Goal: Information Seeking & Learning: Learn about a topic

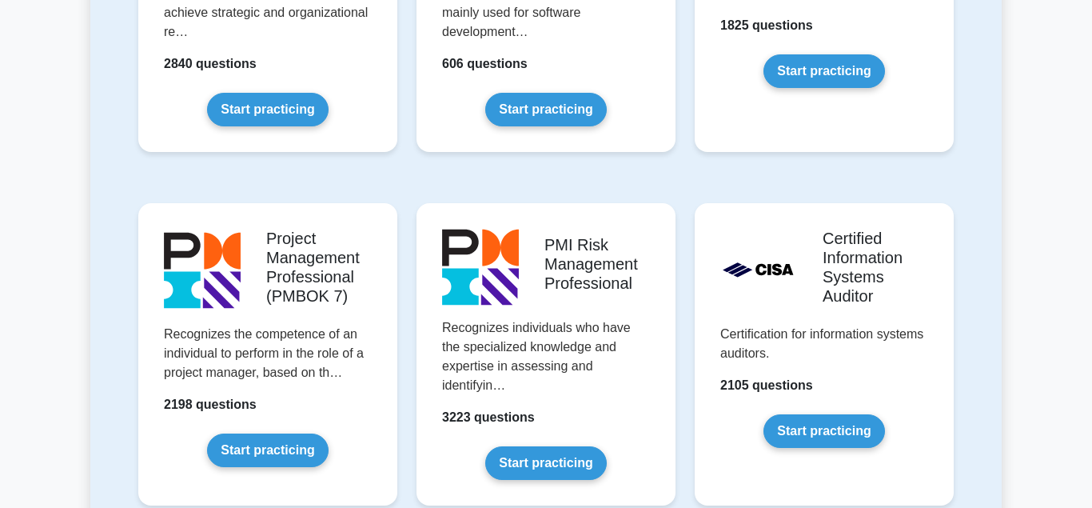
scroll to position [1305, 0]
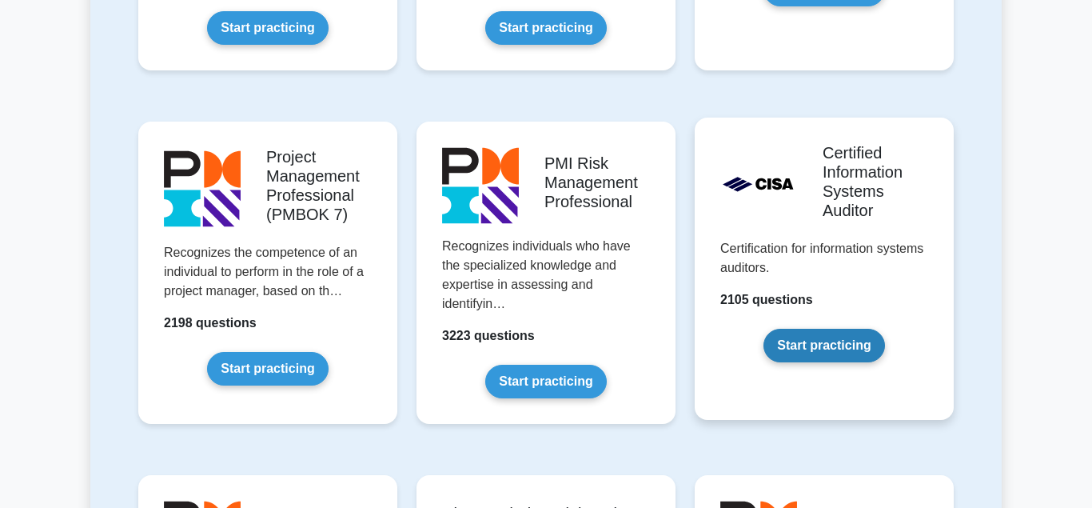
click at [813, 349] on link "Start practicing" at bounding box center [824, 346] width 121 height 34
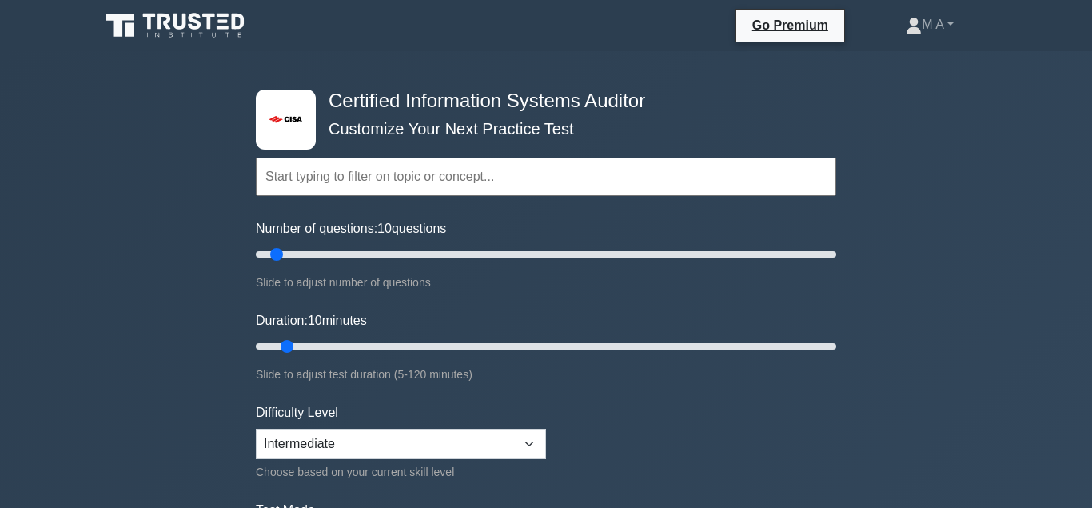
scroll to position [82, 0]
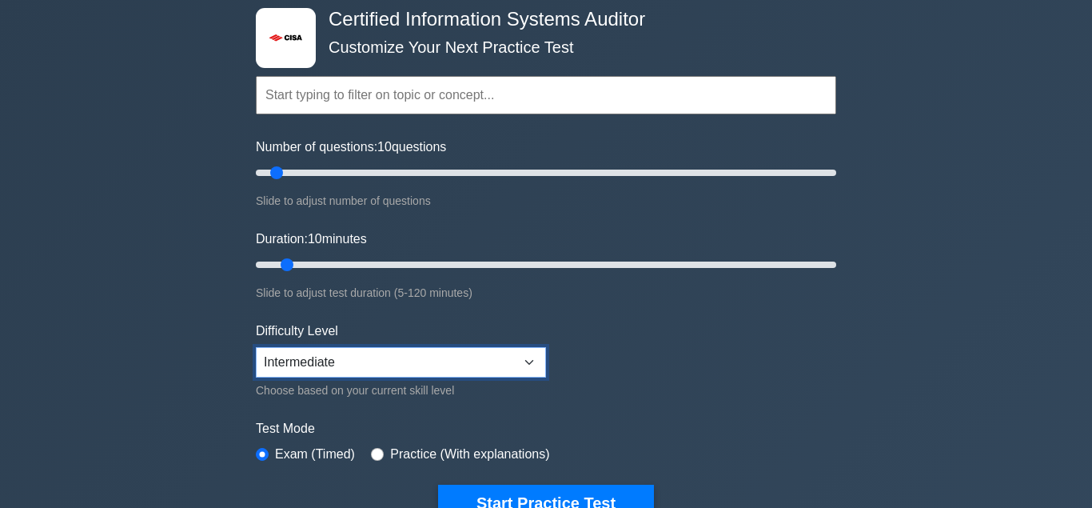
click at [256, 347] on select "Beginner Intermediate Expert" at bounding box center [401, 362] width 290 height 30
click option "Intermediate" at bounding box center [0, 0] width 0 height 0
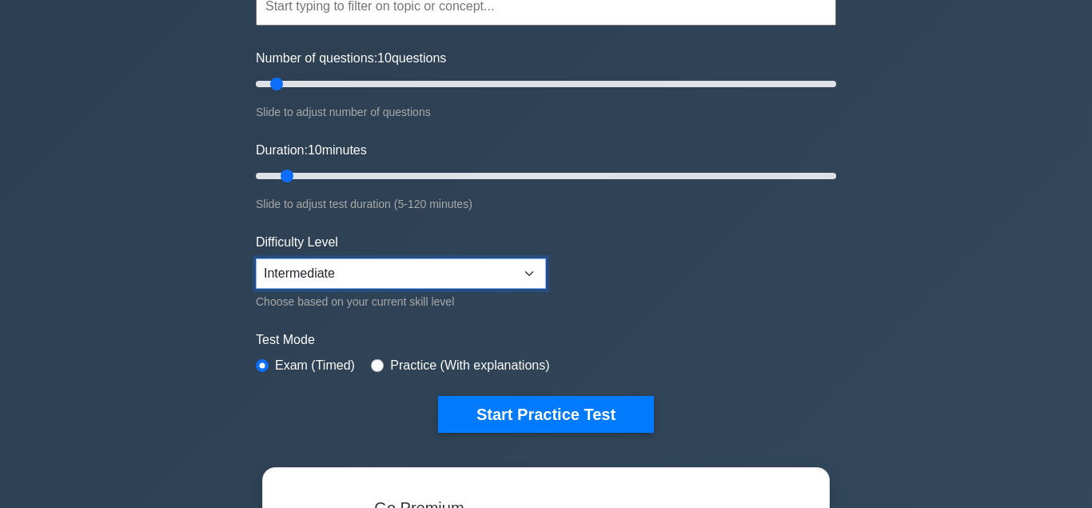
scroll to position [163, 0]
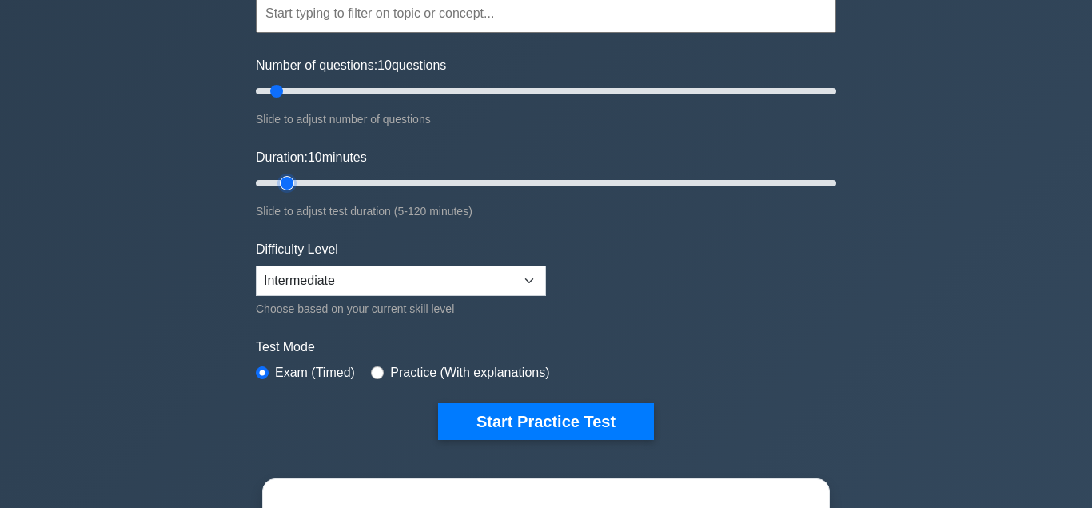
click at [294, 182] on input "Duration: 10 minutes" at bounding box center [546, 183] width 581 height 19
click at [295, 182] on input "Duration: 10 minutes" at bounding box center [546, 183] width 581 height 19
click at [297, 184] on input "Duration: 10 minutes" at bounding box center [546, 183] width 581 height 19
click at [301, 182] on input "Duration: 10 minutes" at bounding box center [546, 183] width 581 height 19
click at [296, 182] on input "Duration: 15 minutes" at bounding box center [546, 183] width 581 height 19
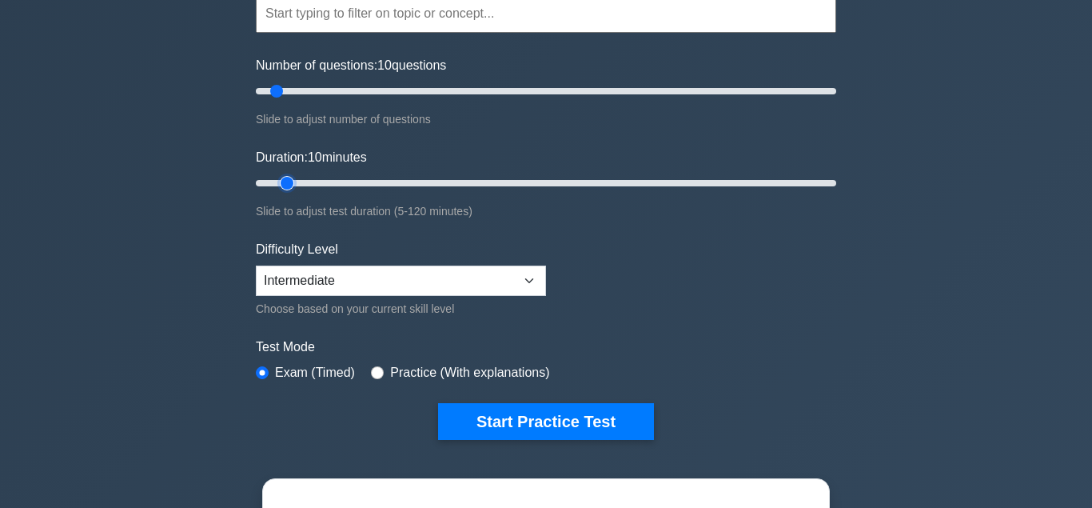
click at [293, 181] on input "Duration: 10 minutes" at bounding box center [546, 183] width 581 height 19
click at [295, 181] on input "Duration: 10 minutes" at bounding box center [546, 183] width 581 height 19
click at [297, 184] on input "Duration: 10 minutes" at bounding box center [546, 183] width 581 height 19
click at [300, 182] on input "Duration: 15 minutes" at bounding box center [546, 183] width 581 height 19
type input "10"
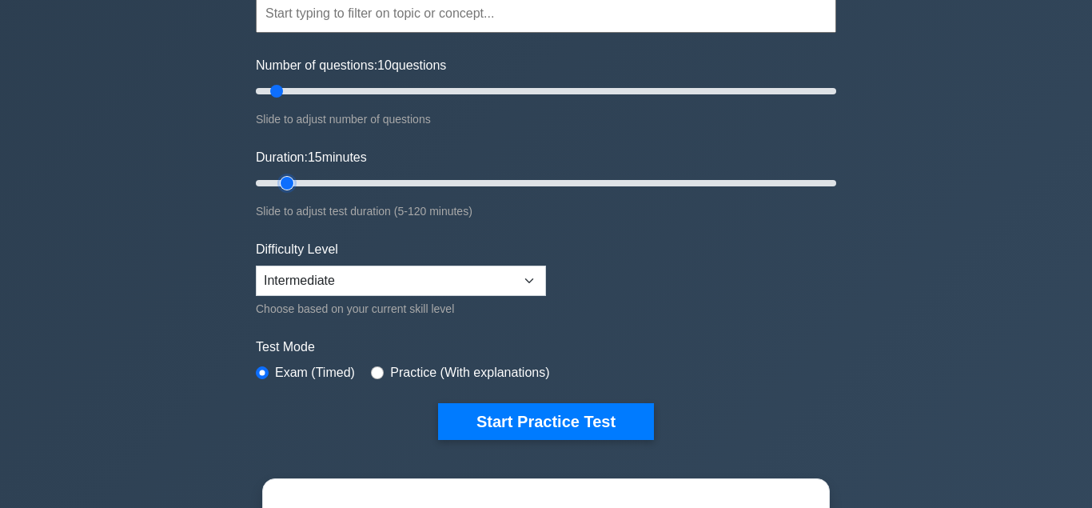
click at [294, 179] on input "Duration: 15 minutes" at bounding box center [546, 183] width 581 height 19
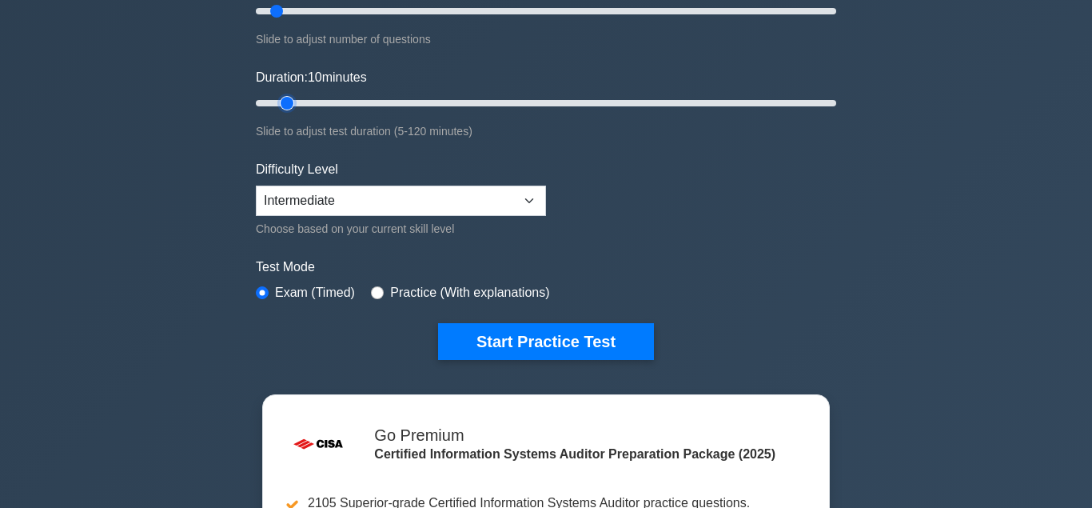
scroll to position [245, 0]
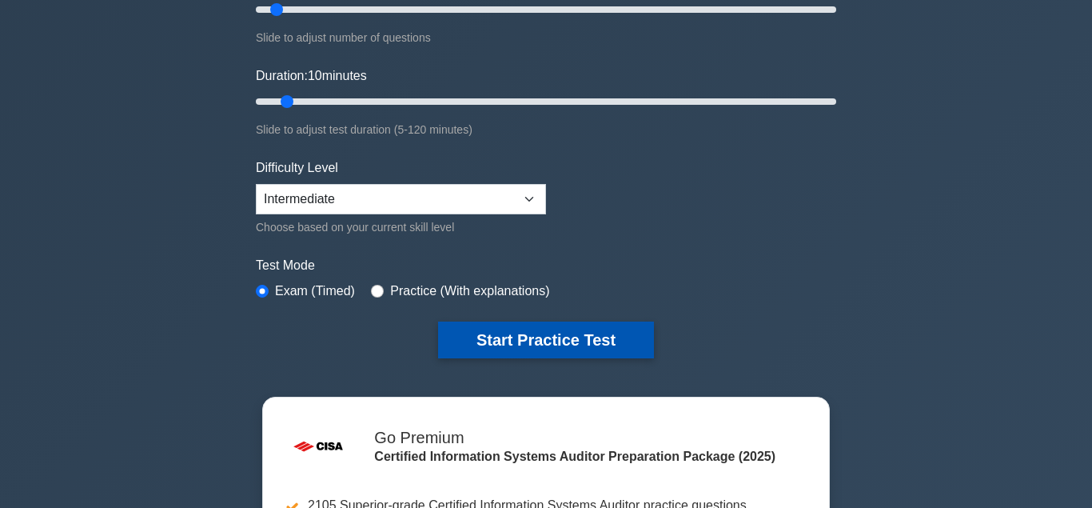
click at [517, 335] on button "Start Practice Test" at bounding box center [546, 339] width 216 height 37
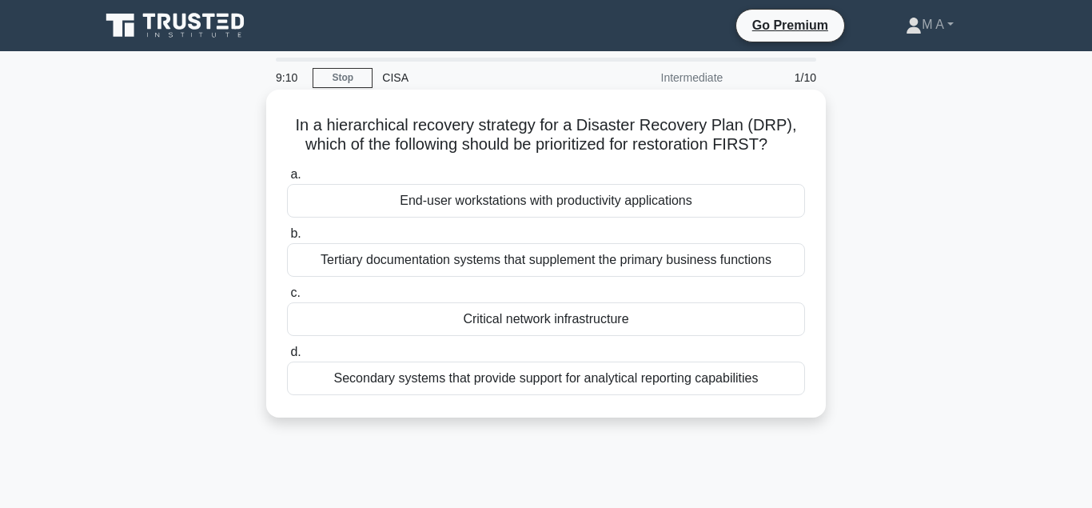
click at [598, 211] on div "End-user workstations with productivity applications" at bounding box center [546, 201] width 518 height 34
click at [287, 180] on input "a. End-user workstations with productivity applications" at bounding box center [287, 175] width 0 height 10
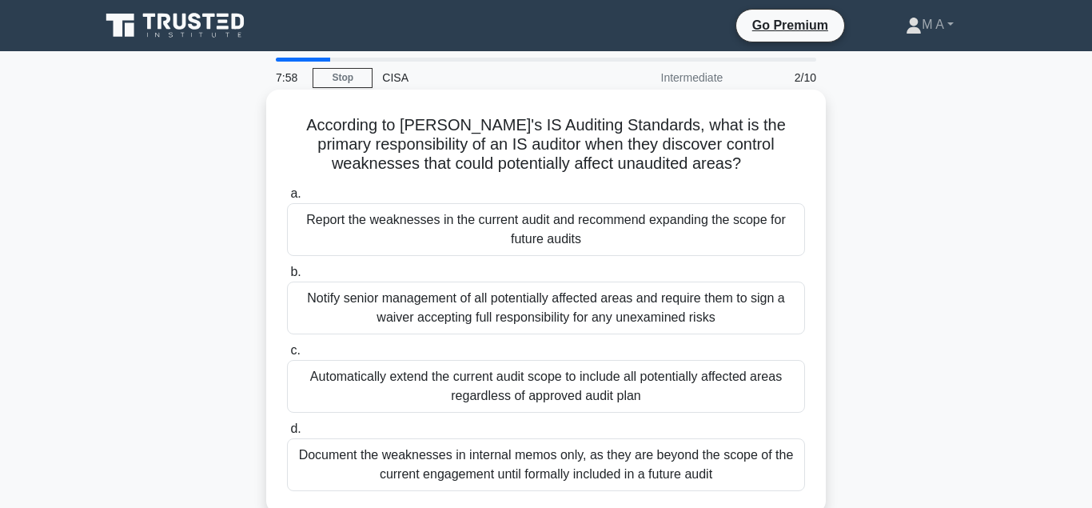
click at [525, 235] on div "Report the weaknesses in the current audit and recommend expanding the scope fo…" at bounding box center [546, 229] width 518 height 53
click at [287, 199] on input "a. Report the weaknesses in the current audit and recommend expanding the scope…" at bounding box center [287, 194] width 0 height 10
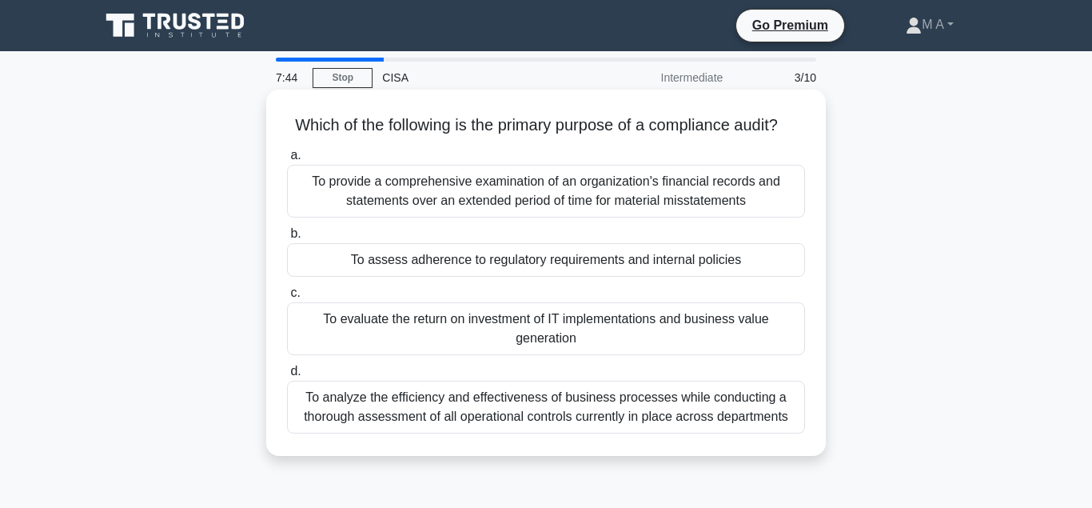
click at [549, 268] on div "To assess adherence to regulatory requirements and internal policies" at bounding box center [546, 260] width 518 height 34
click at [287, 239] on input "b. To assess adherence to regulatory requirements and internal policies" at bounding box center [287, 234] width 0 height 10
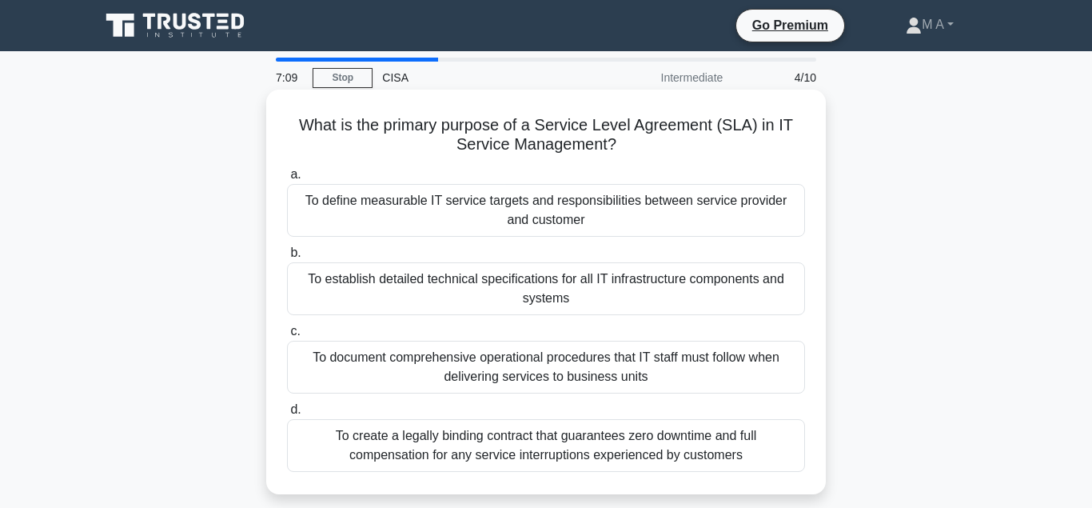
click at [577, 206] on div "To define measurable IT service targets and responsibilities between service pr…" at bounding box center [546, 210] width 518 height 53
click at [287, 180] on input "a. To define measurable IT service targets and responsibilities between service…" at bounding box center [287, 175] width 0 height 10
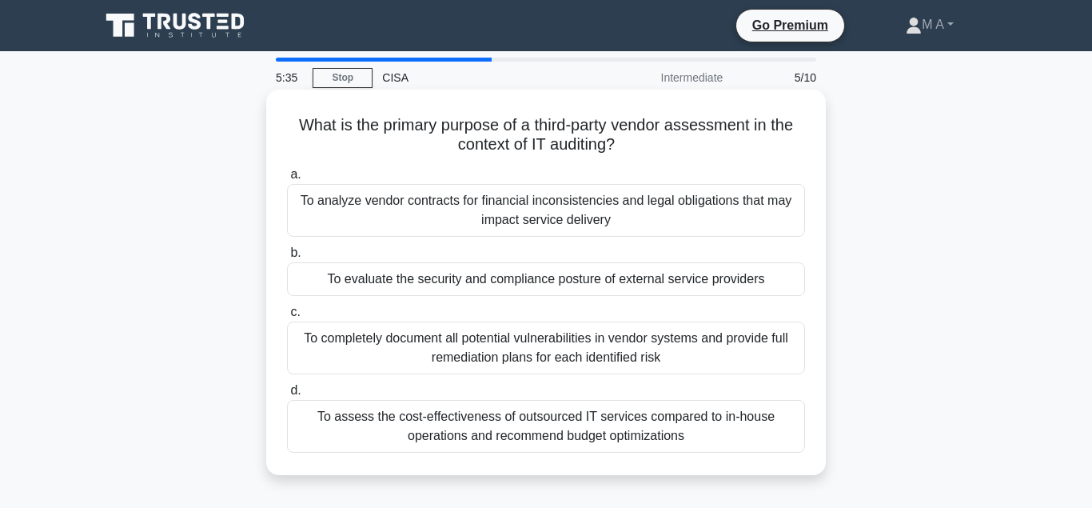
click at [578, 209] on div "To analyze vendor contracts for financial inconsistencies and legal obligations…" at bounding box center [546, 210] width 518 height 53
click at [287, 180] on input "a. To analyze vendor contracts for financial inconsistencies and legal obligati…" at bounding box center [287, 175] width 0 height 10
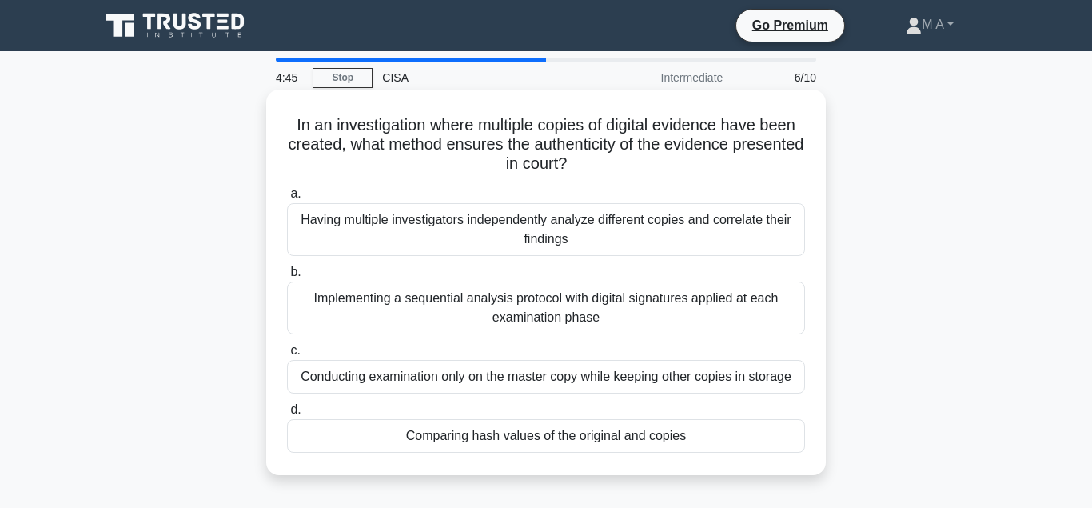
click at [578, 301] on div "Implementing a sequential analysis protocol with digital signatures applied at …" at bounding box center [546, 308] width 518 height 53
click at [287, 278] on input "b. Implementing a sequential analysis protocol with digital signatures applied …" at bounding box center [287, 272] width 0 height 10
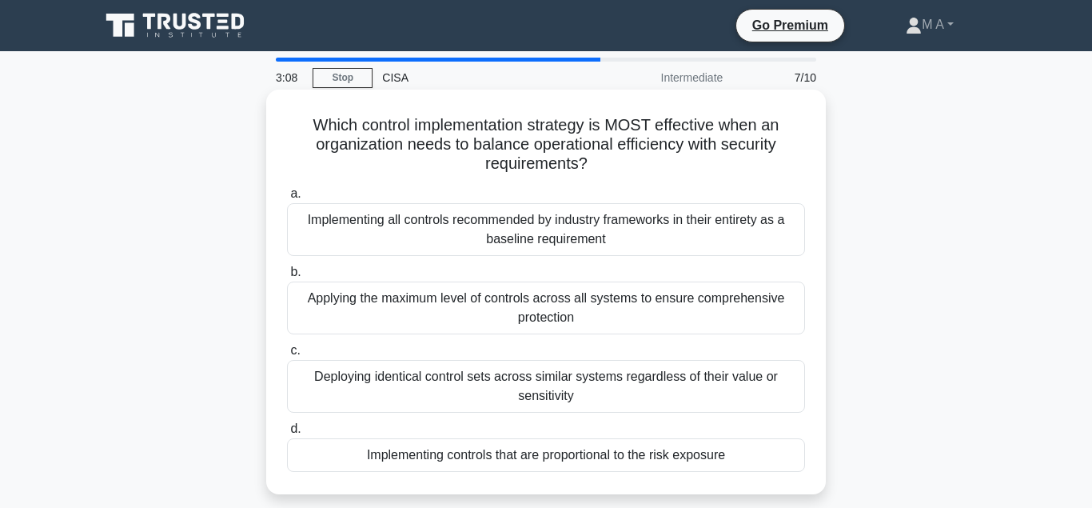
click at [515, 250] on div "Implementing all controls recommended by industry frameworks in their entirety …" at bounding box center [546, 229] width 518 height 53
click at [287, 199] on input "a. Implementing all controls recommended by industry frameworks in their entire…" at bounding box center [287, 194] width 0 height 10
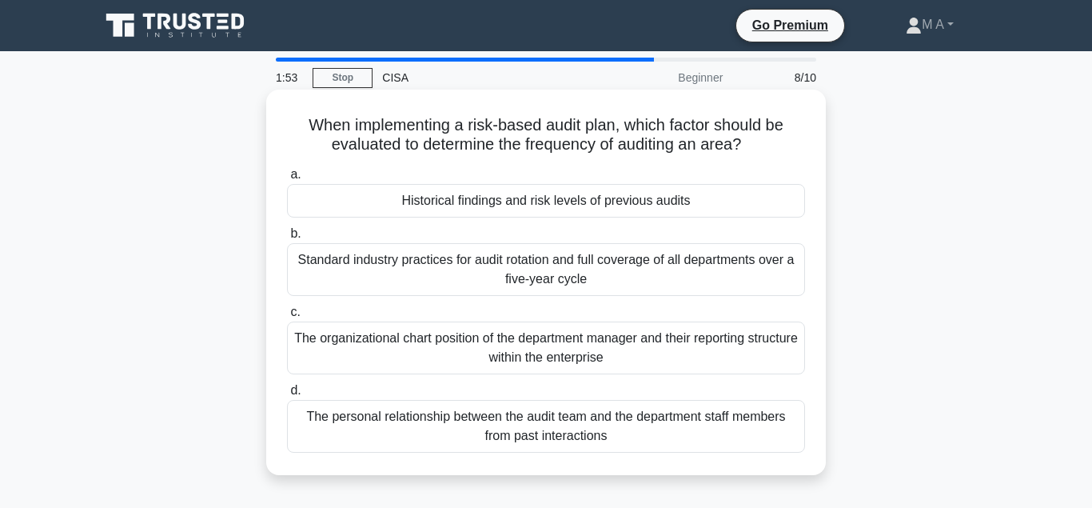
click at [489, 207] on div "Historical findings and risk levels of previous audits" at bounding box center [546, 201] width 518 height 34
click at [287, 180] on input "a. Historical findings and risk levels of previous audits" at bounding box center [287, 175] width 0 height 10
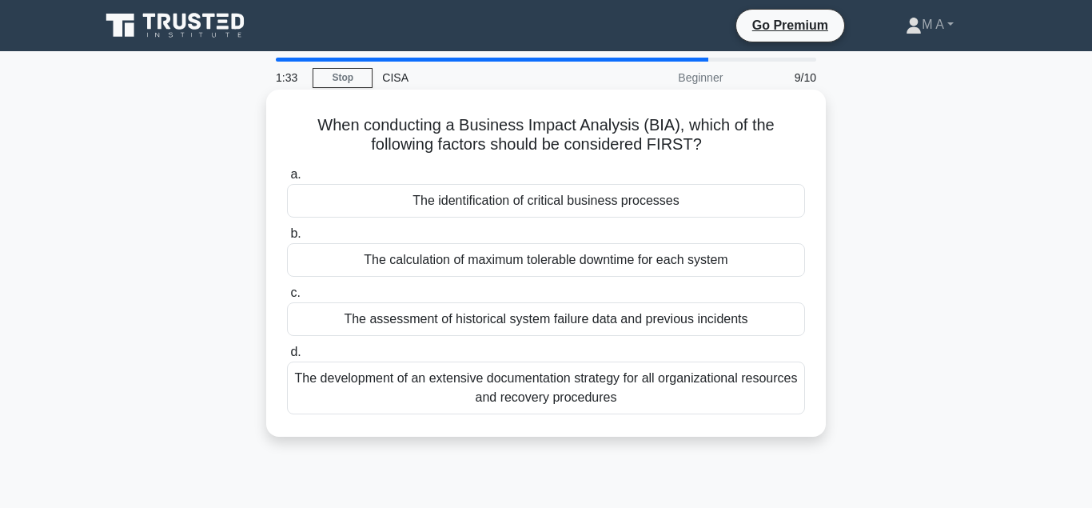
click at [573, 200] on div "The identification of critical business processes" at bounding box center [546, 201] width 518 height 34
click at [287, 180] on input "a. The identification of critical business processes" at bounding box center [287, 175] width 0 height 10
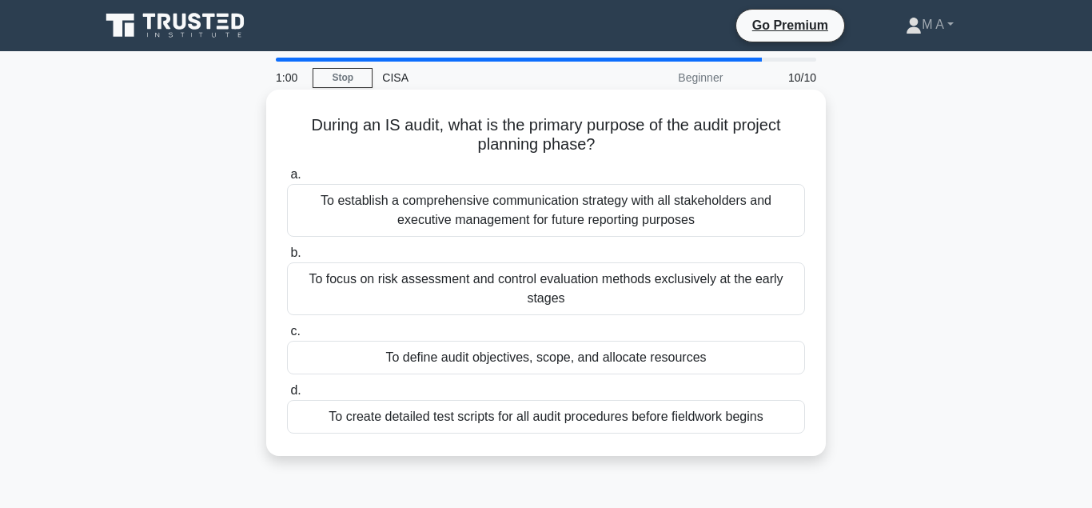
click at [485, 359] on div "To define audit objectives, scope, and allocate resources" at bounding box center [546, 358] width 518 height 34
click at [287, 337] on input "c. To define audit objectives, scope, and allocate resources" at bounding box center [287, 331] width 0 height 10
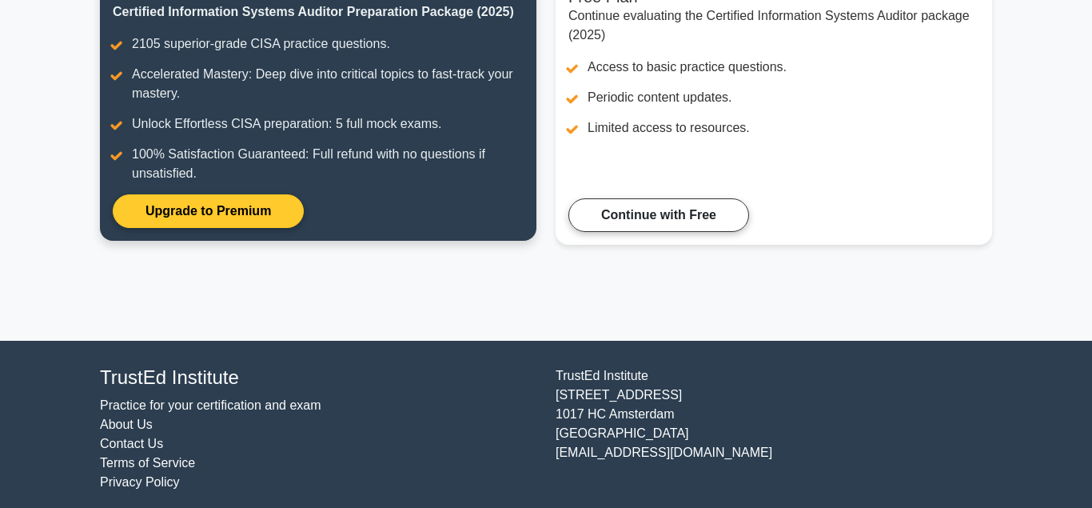
scroll to position [254, 0]
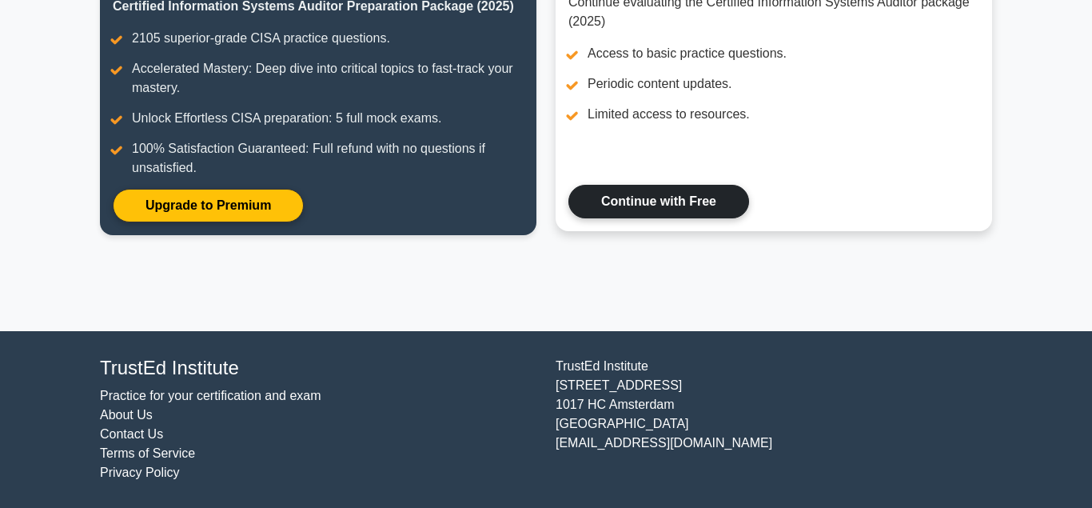
click at [649, 202] on link "Continue with Free" at bounding box center [659, 202] width 181 height 34
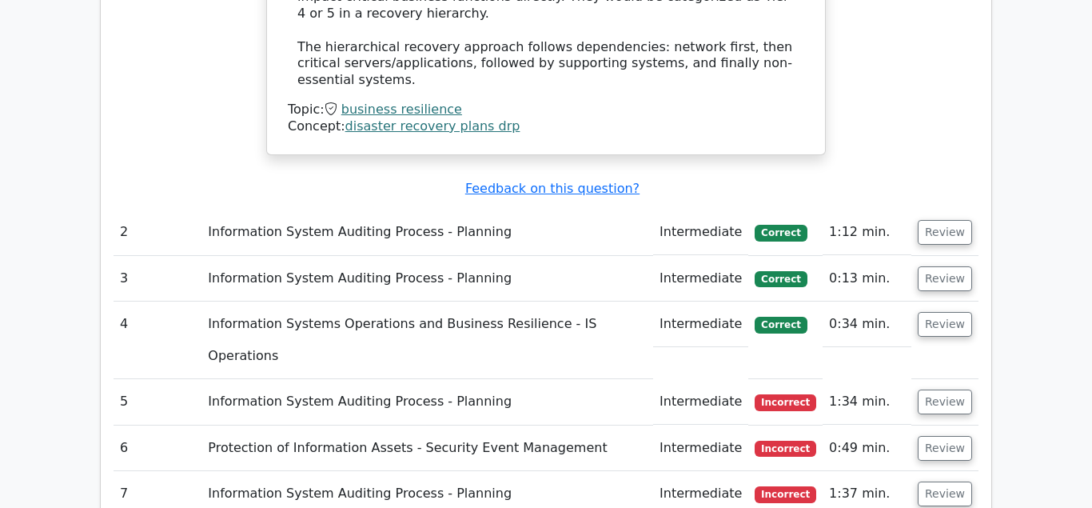
scroll to position [2039, 0]
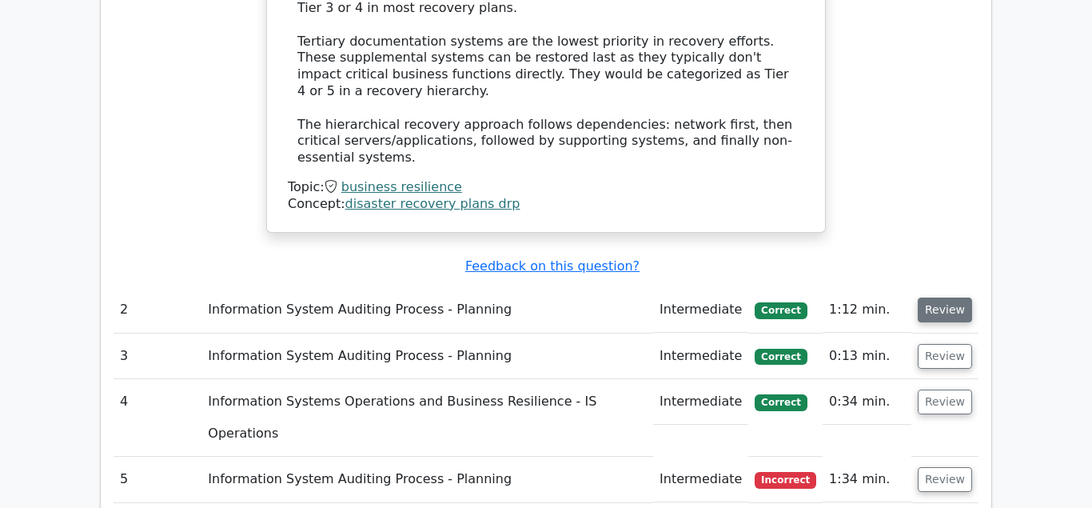
click at [956, 297] on button "Review" at bounding box center [945, 309] width 54 height 25
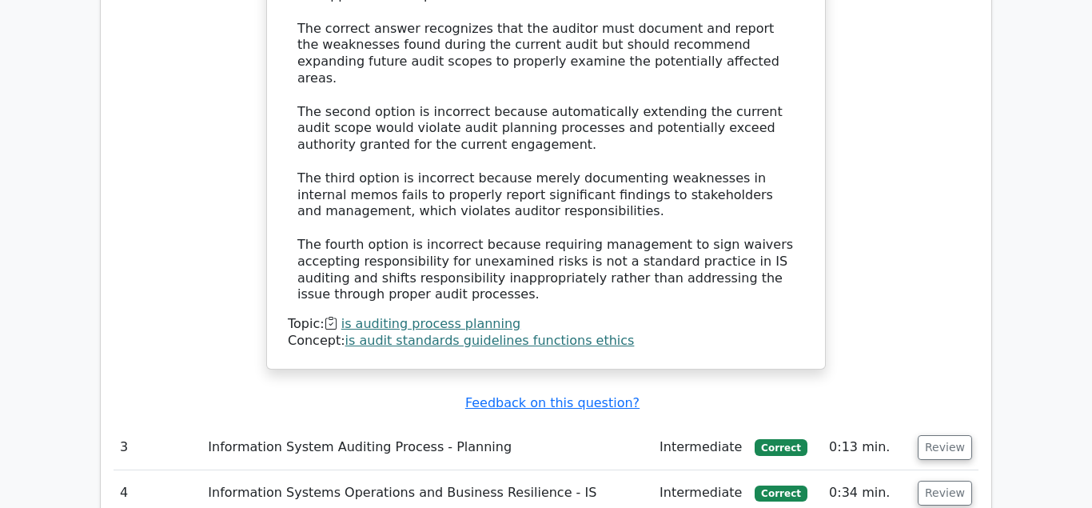
scroll to position [2937, 0]
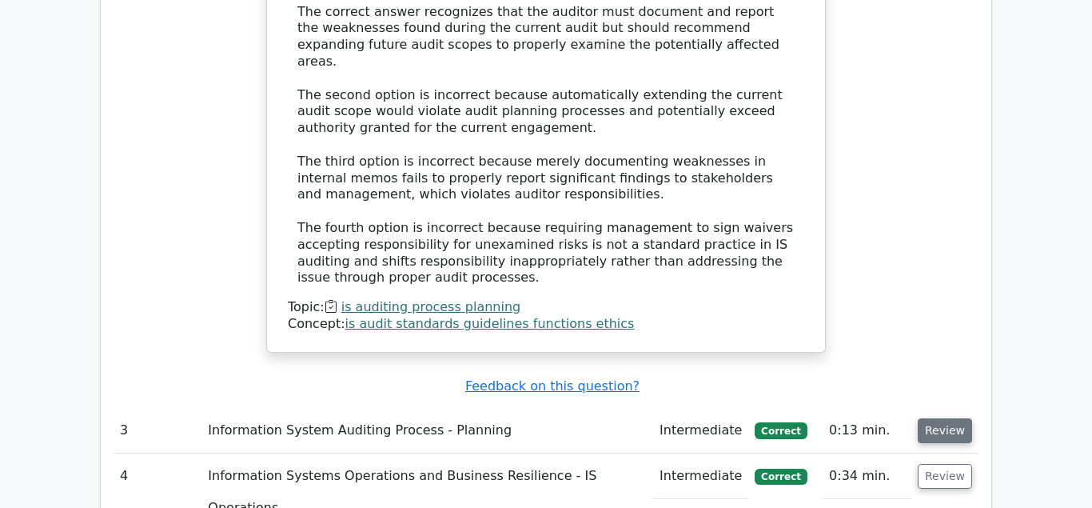
click at [944, 418] on button "Review" at bounding box center [945, 430] width 54 height 25
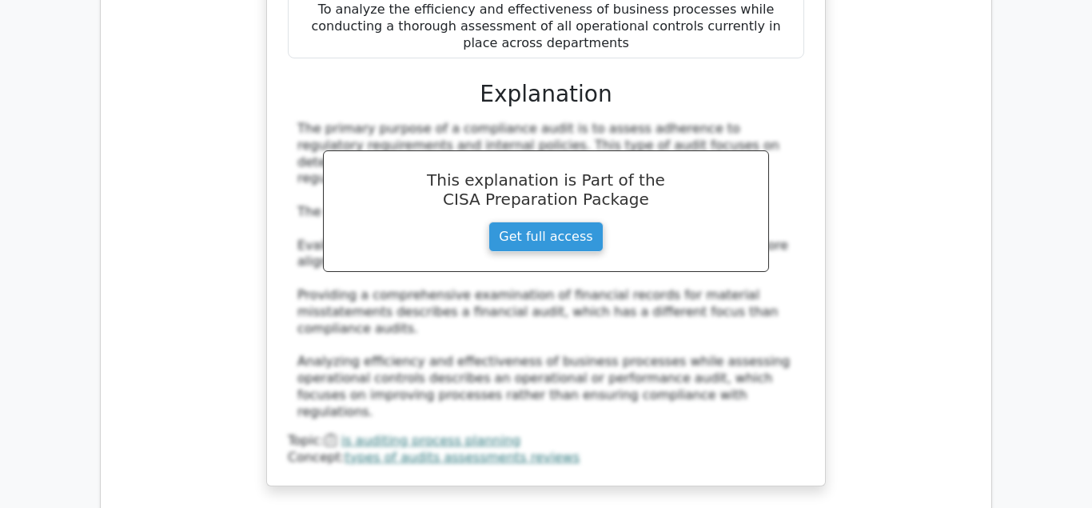
scroll to position [3752, 0]
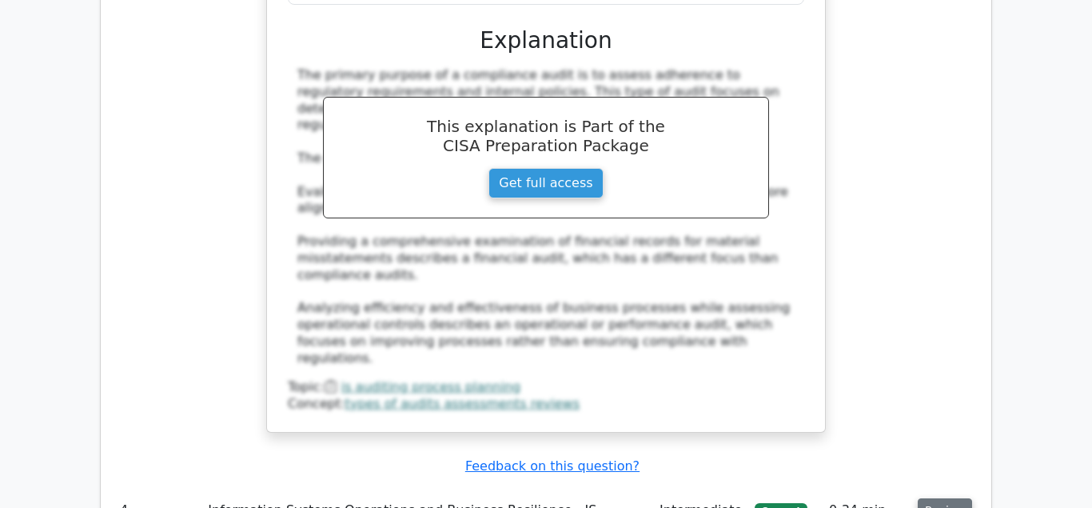
click at [942, 498] on button "Review" at bounding box center [945, 510] width 54 height 25
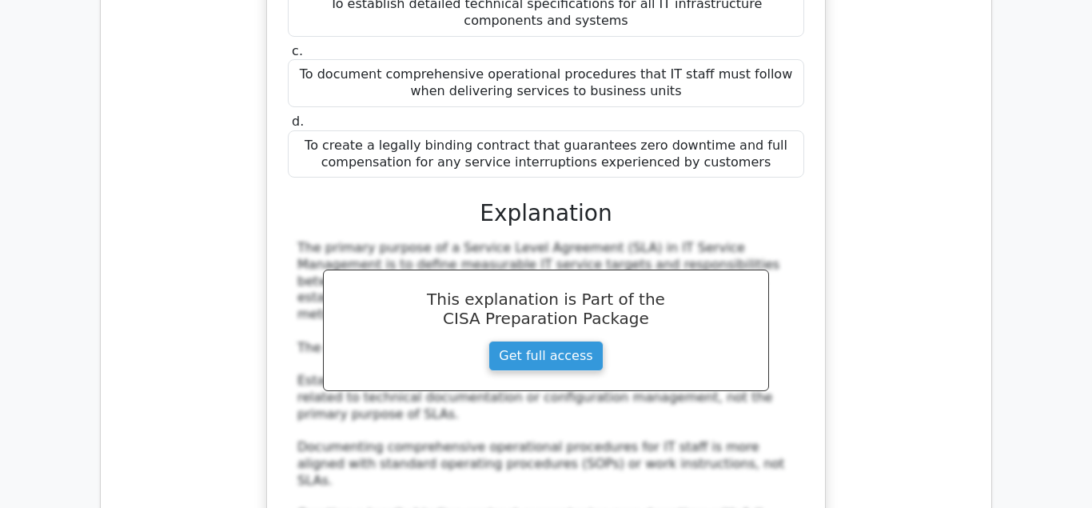
scroll to position [4568, 0]
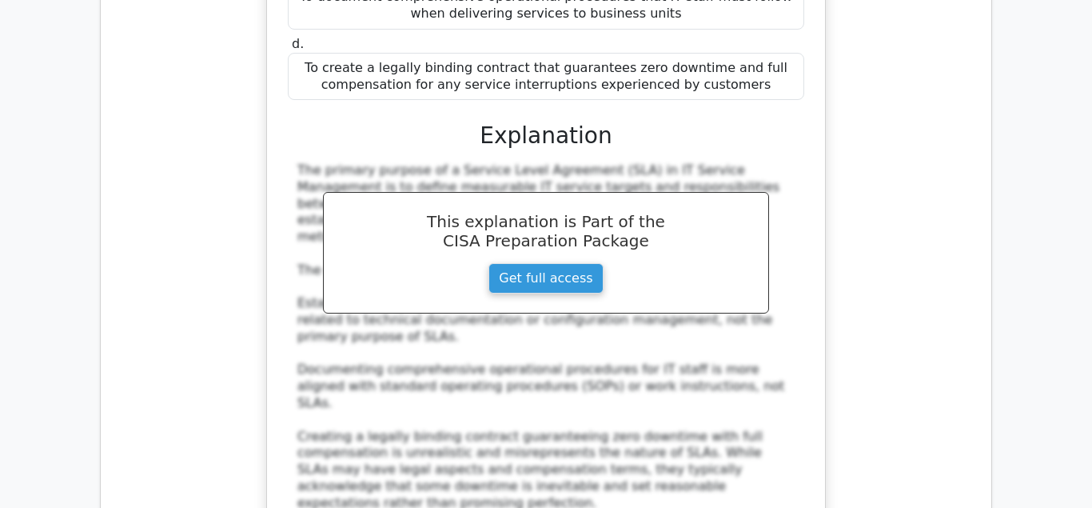
drag, startPoint x: 303, startPoint y: 299, endPoint x: 633, endPoint y: 312, distance: 329.7
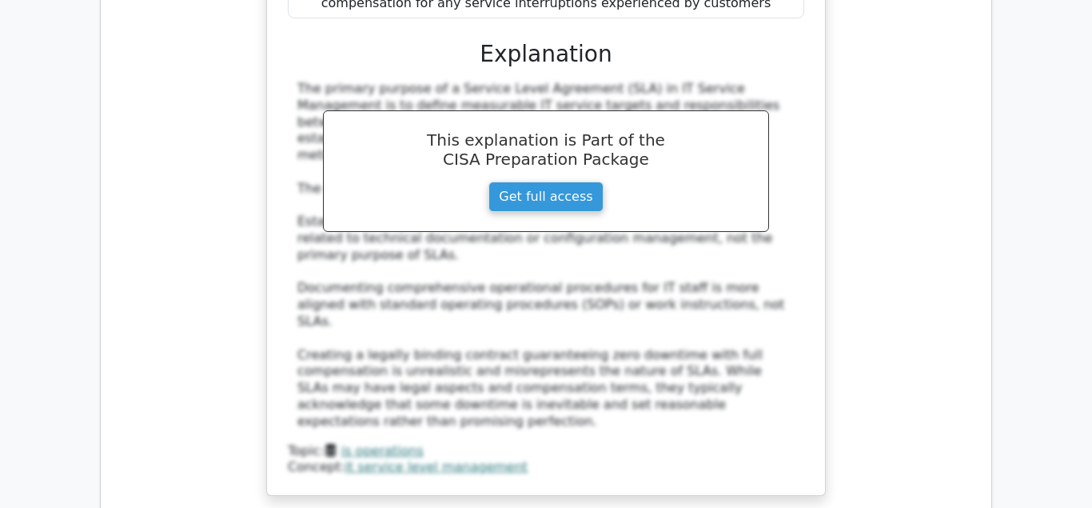
drag, startPoint x: 335, startPoint y: 361, endPoint x: 676, endPoint y: 356, distance: 340.7
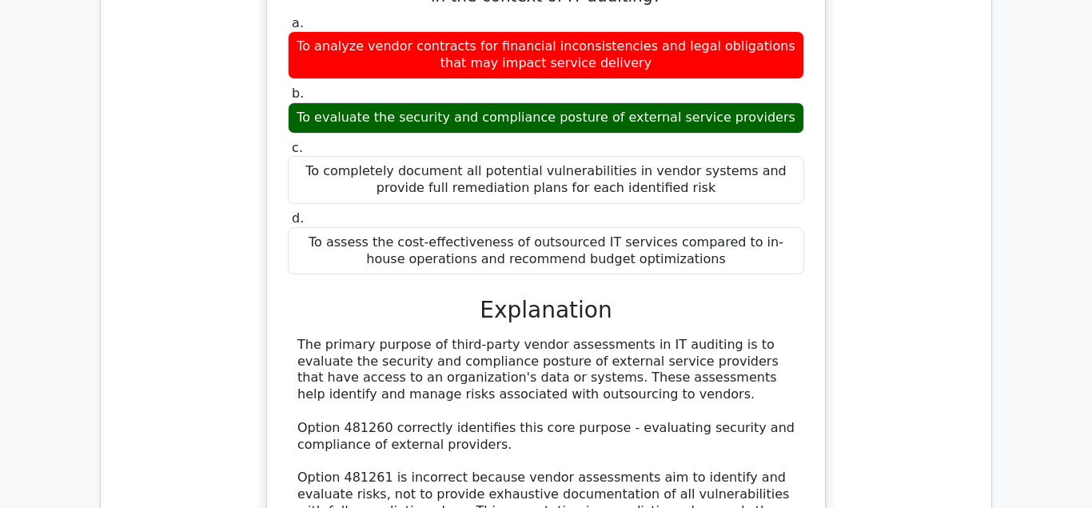
scroll to position [5547, 0]
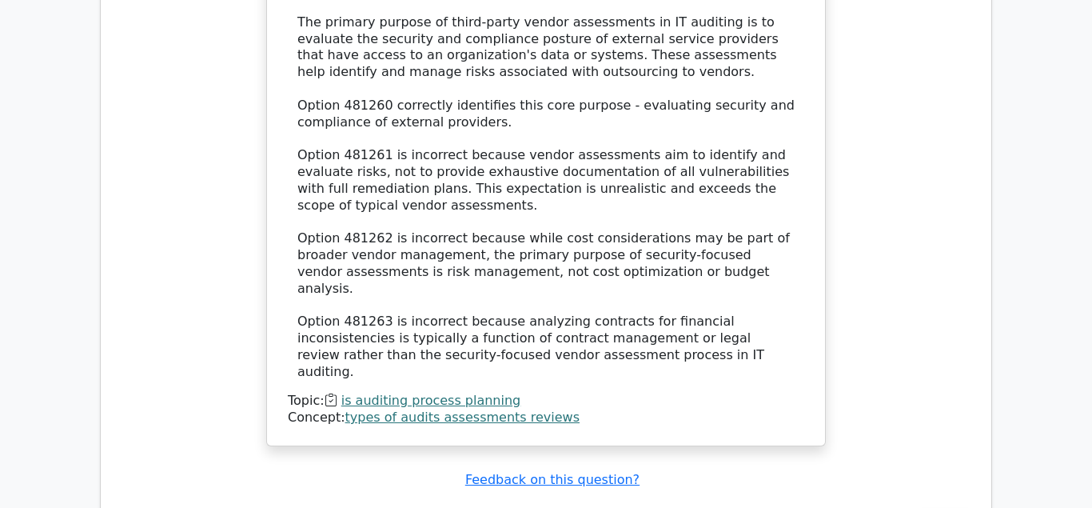
drag, startPoint x: 693, startPoint y: 414, endPoint x: 319, endPoint y: 389, distance: 375.1
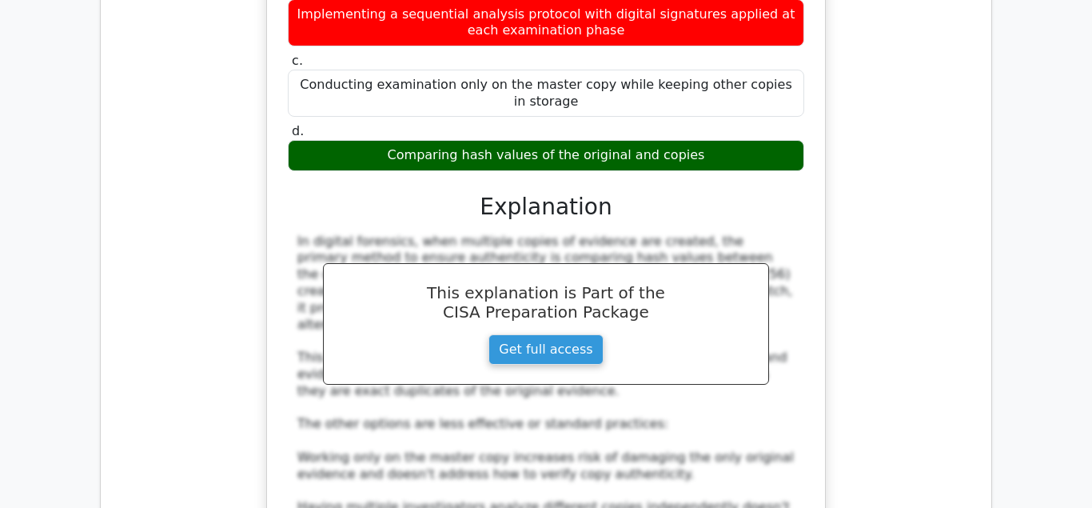
scroll to position [6363, 0]
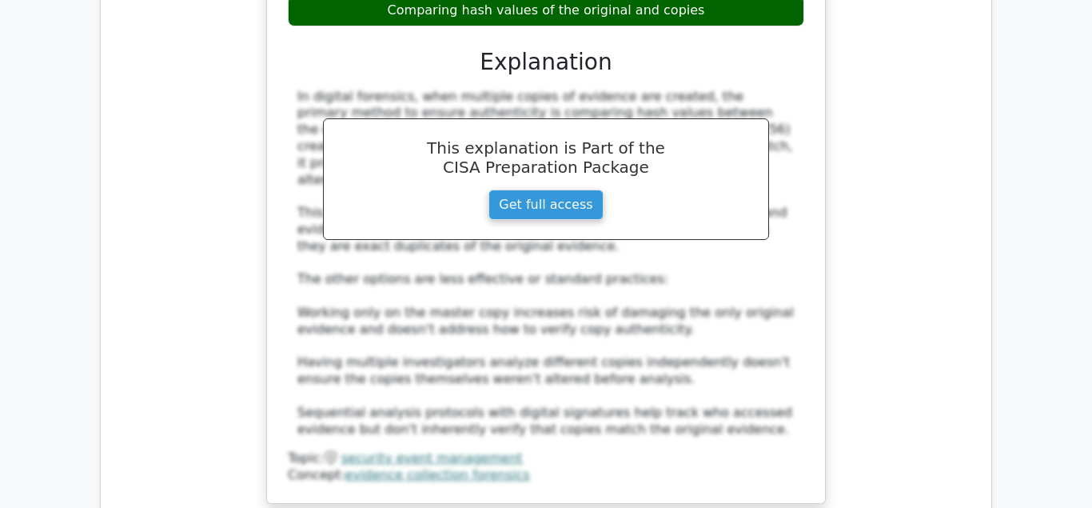
scroll to position [6526, 0]
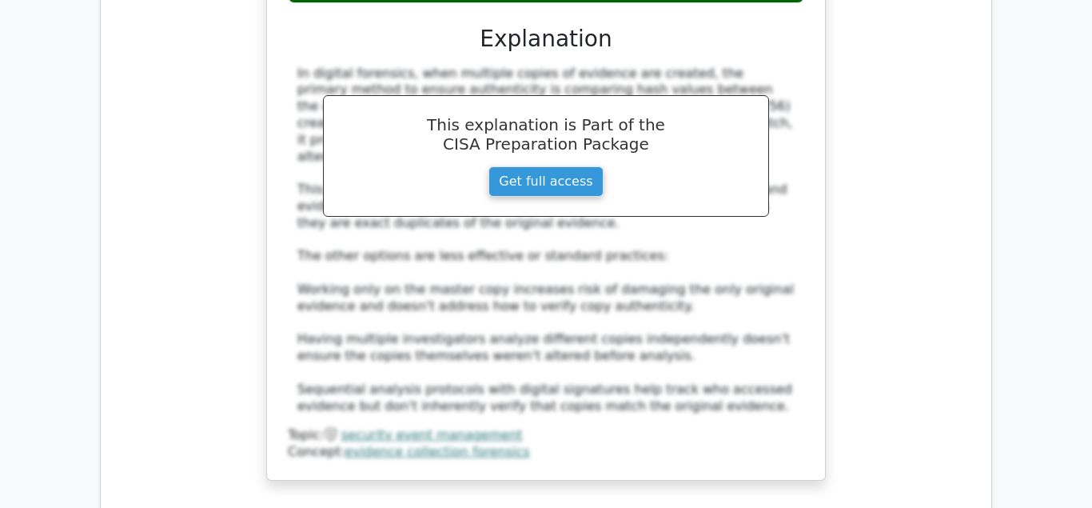
drag, startPoint x: 359, startPoint y: 137, endPoint x: 720, endPoint y: 136, distance: 360.7
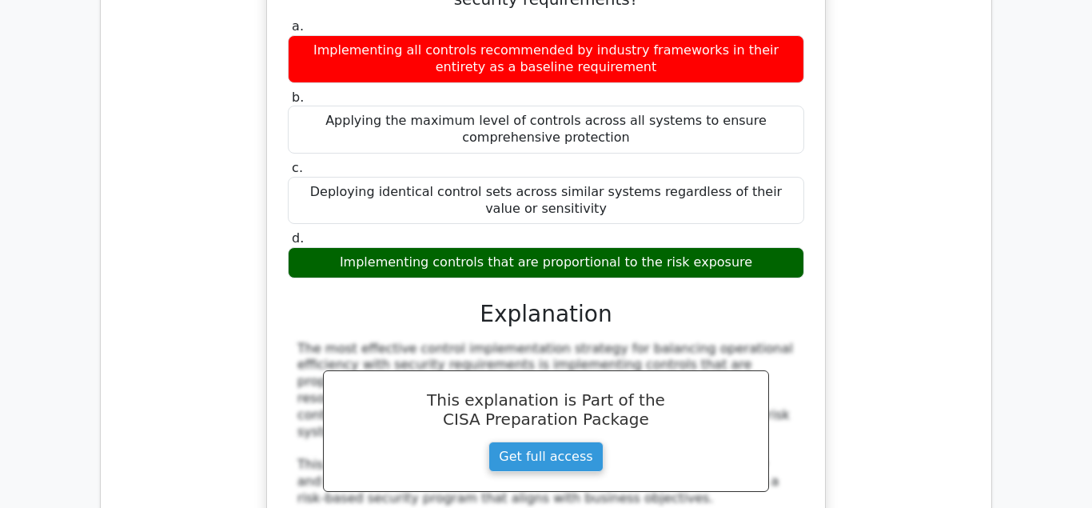
scroll to position [7341, 0]
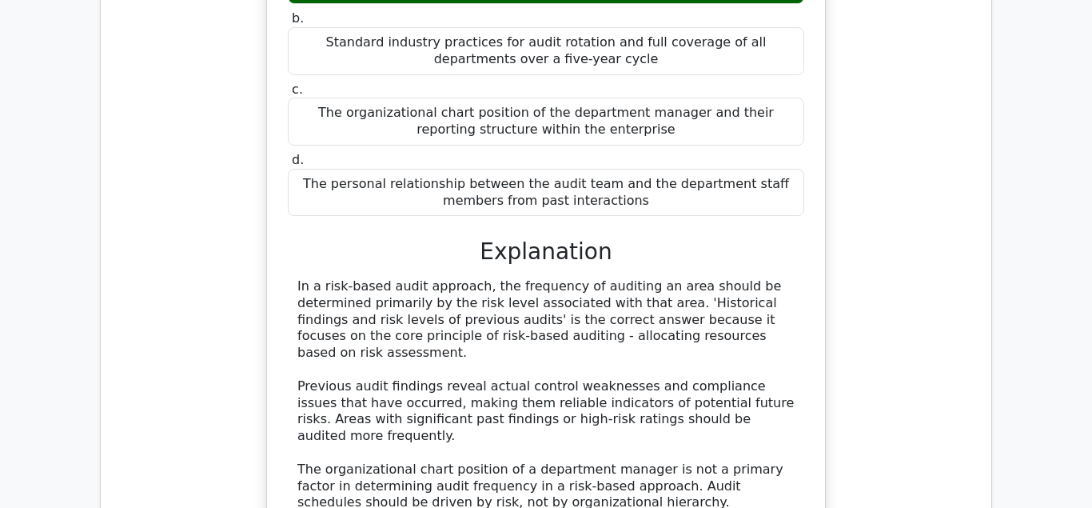
scroll to position [8239, 0]
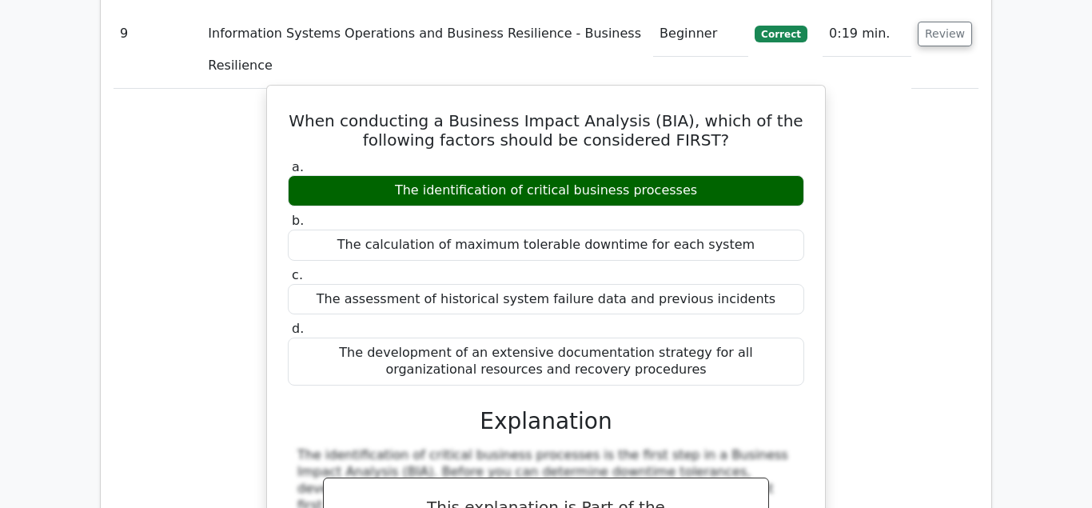
scroll to position [9054, 0]
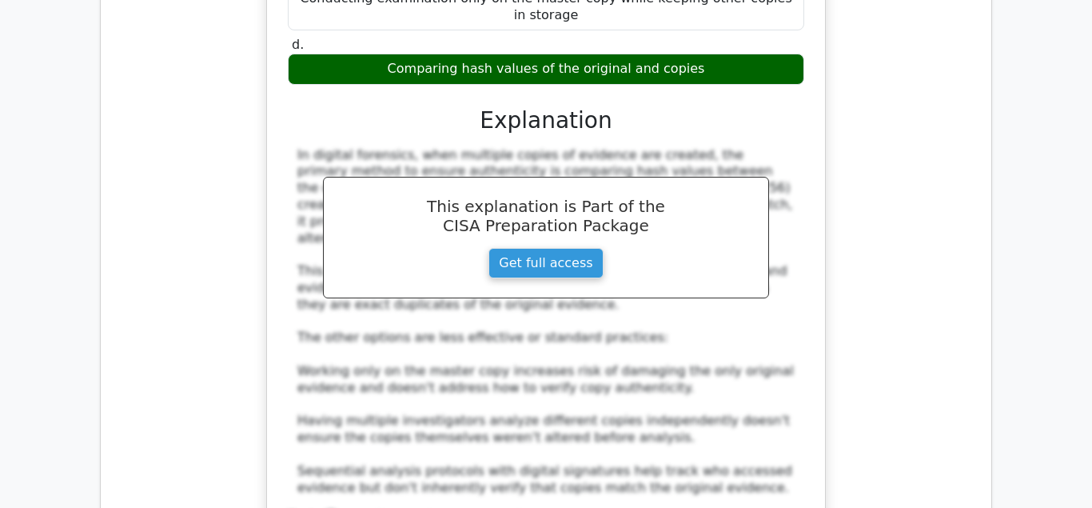
scroll to position [6118, 0]
